Goal: Information Seeking & Learning: Learn about a topic

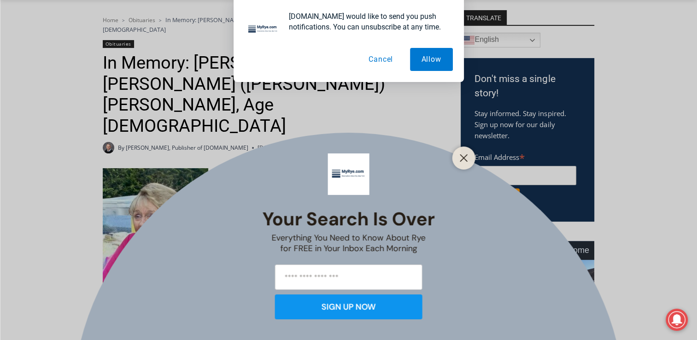
scroll to position [264, 0]
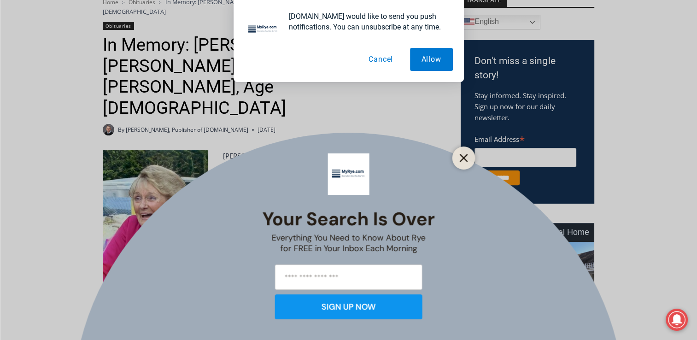
click at [466, 158] on icon "Close" at bounding box center [463, 158] width 8 height 8
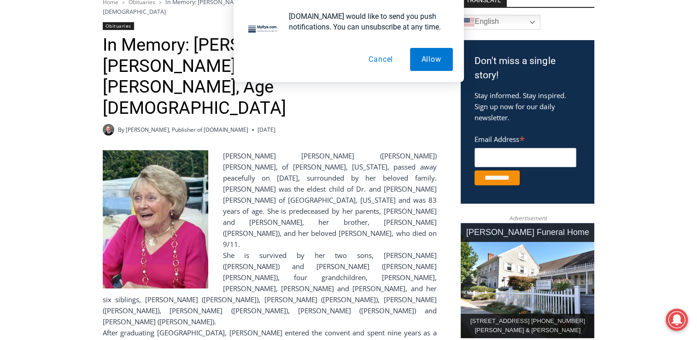
drag, startPoint x: 430, startPoint y: 59, endPoint x: 435, endPoint y: 58, distance: 5.6
click at [430, 59] on button "Allow" at bounding box center [431, 59] width 43 height 23
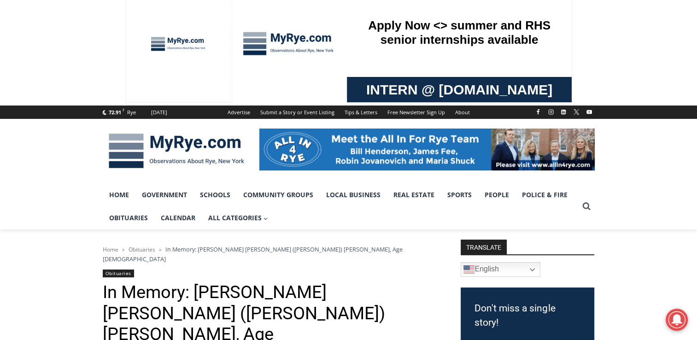
scroll to position [0, 0]
